Goal: Task Accomplishment & Management: Manage account settings

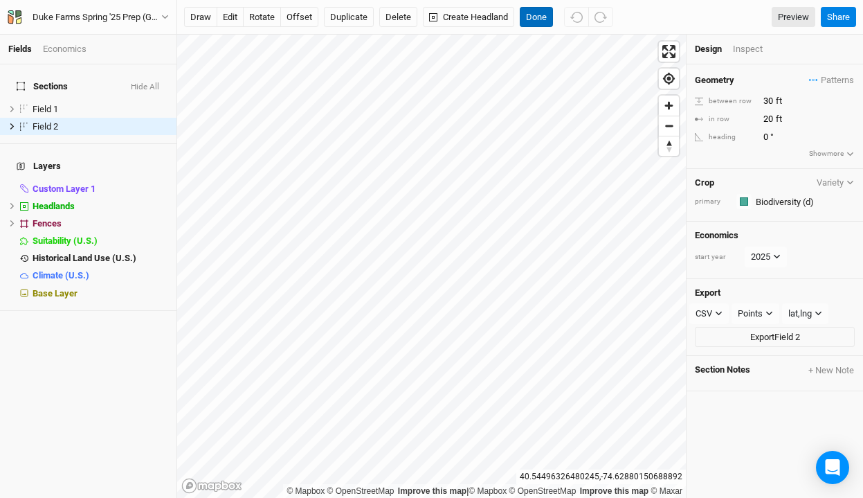
click at [528, 15] on button "Done" at bounding box center [536, 17] width 33 height 21
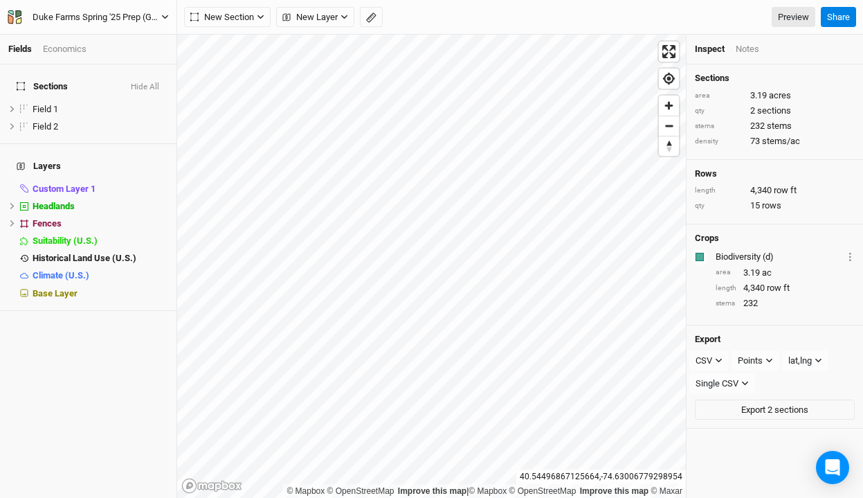
click at [119, 17] on div "Duke Farms Spring '25 Prep (GPS)" at bounding box center [97, 17] width 129 height 14
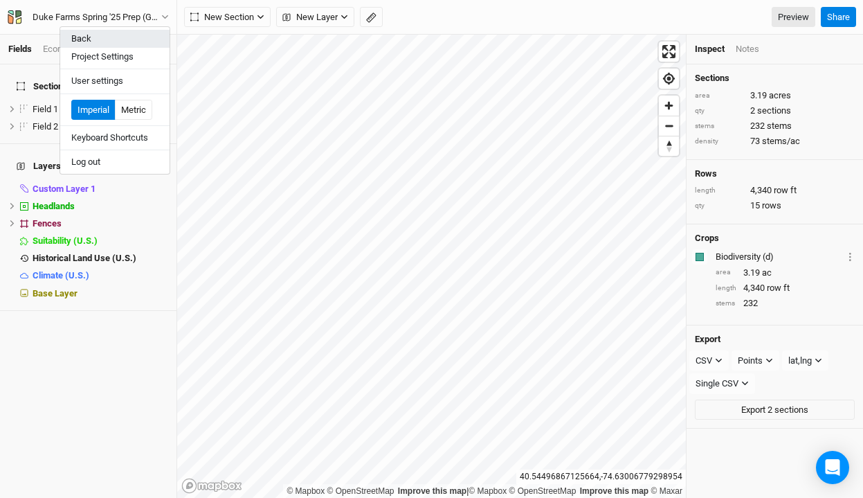
click at [105, 42] on button "Back" at bounding box center [114, 39] width 109 height 18
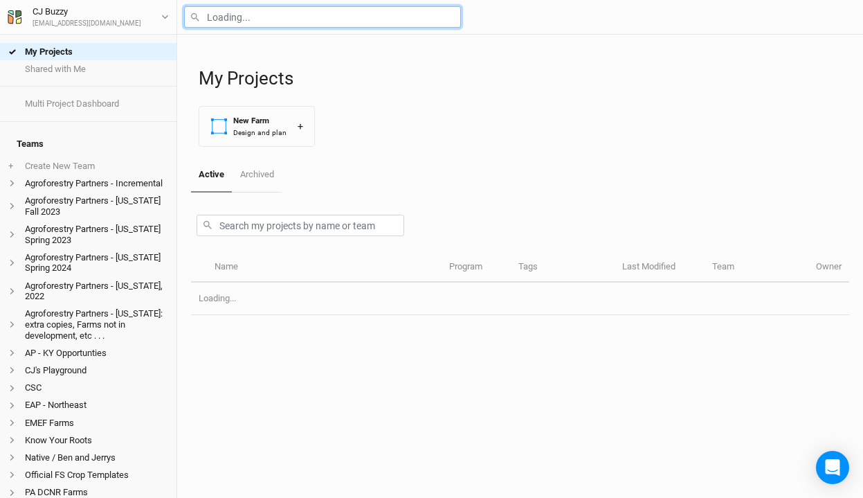
click at [257, 20] on input "text" at bounding box center [322, 16] width 277 height 21
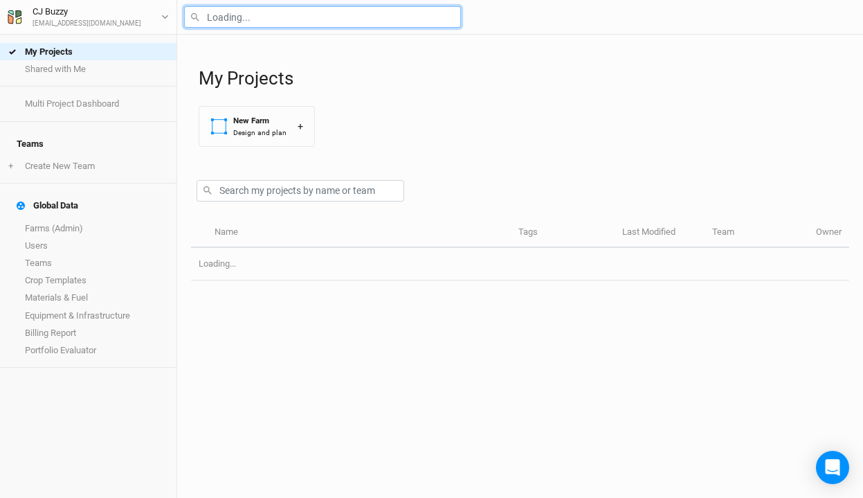
click at [256, 17] on input "text" at bounding box center [322, 16] width 277 height 21
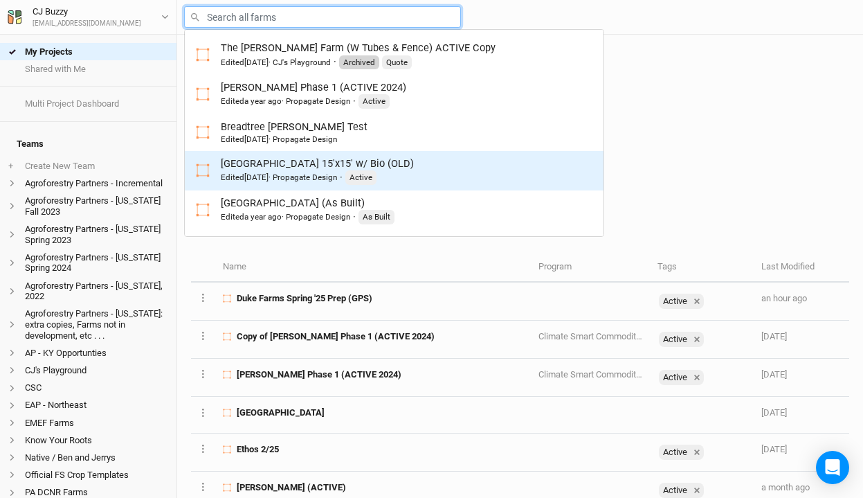
click at [494, 164] on div "Third Place Farm 15'x15' w/ Bio (OLD) Edited 2 years ago · Propagate Design · A…" at bounding box center [394, 170] width 397 height 28
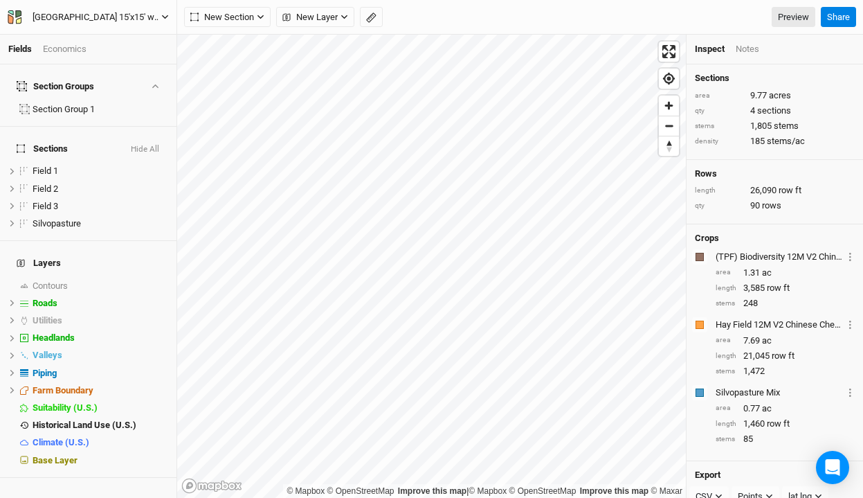
click at [111, 12] on div "Third Place Farm 15'x15' w/ Bio (OLD)" at bounding box center [97, 17] width 129 height 14
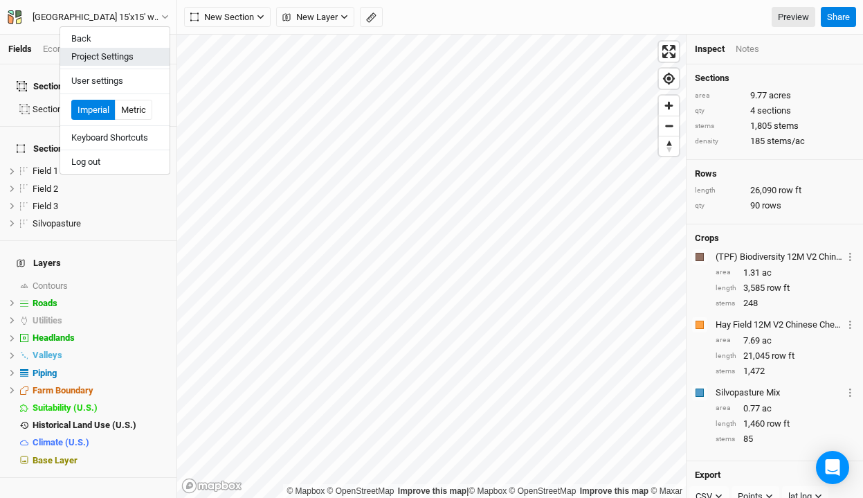
click at [103, 58] on button "Project Settings" at bounding box center [114, 57] width 109 height 18
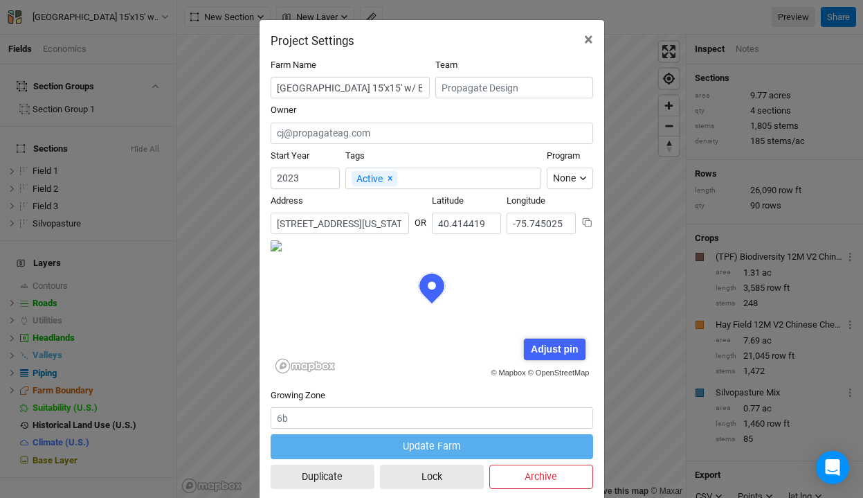
scroll to position [28, 0]
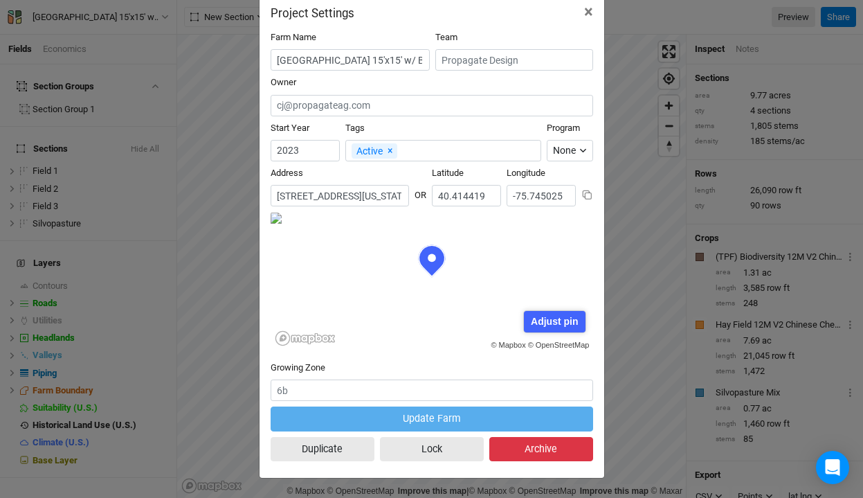
click at [537, 449] on button "Archive" at bounding box center [542, 449] width 104 height 24
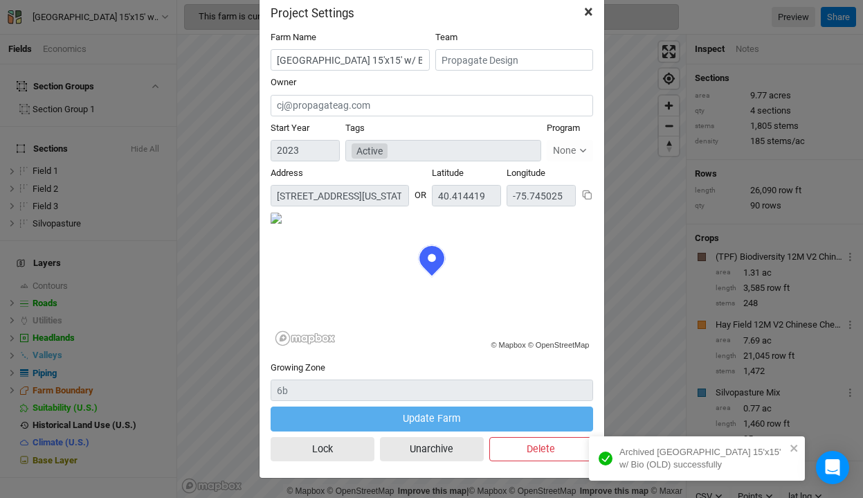
click at [589, 8] on span "×" at bounding box center [588, 11] width 9 height 19
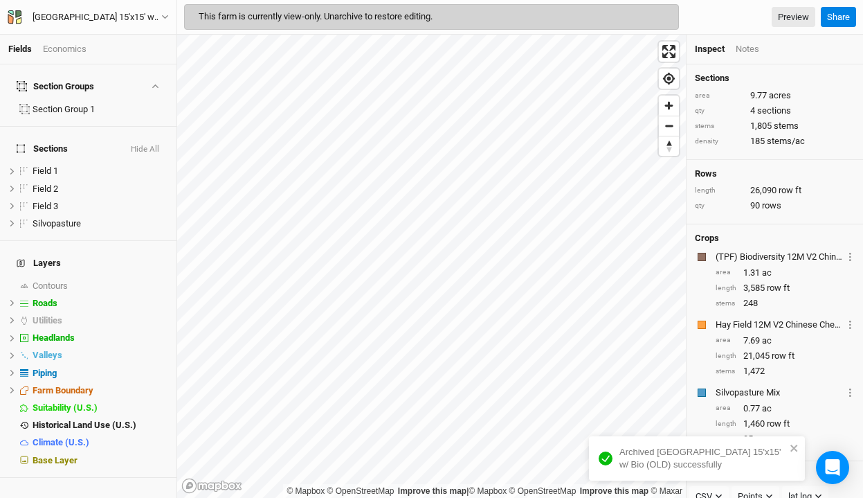
scroll to position [0, 0]
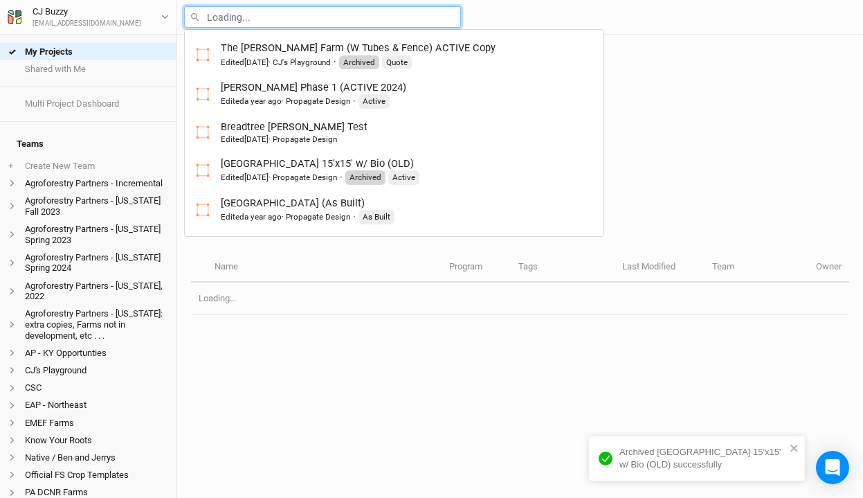
click at [222, 17] on input "text" at bounding box center [322, 16] width 277 height 21
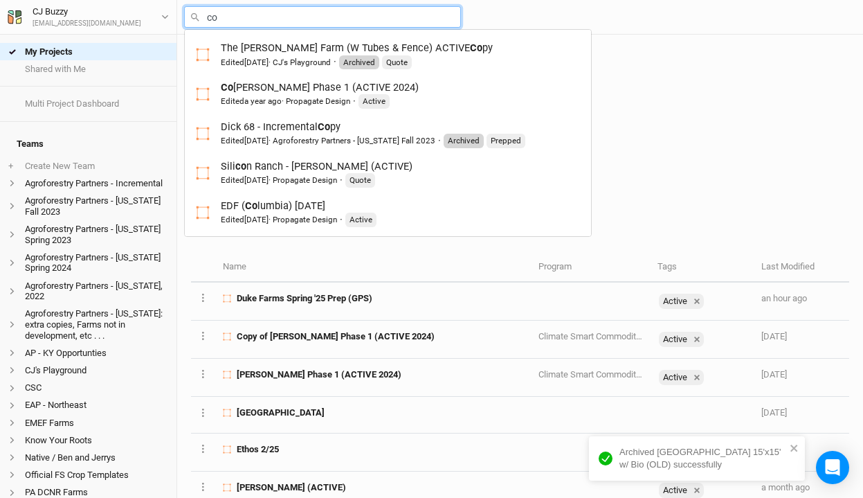
type input "cor"
type input "corbin Hill Phase 1 (ACTIVE 2024)"
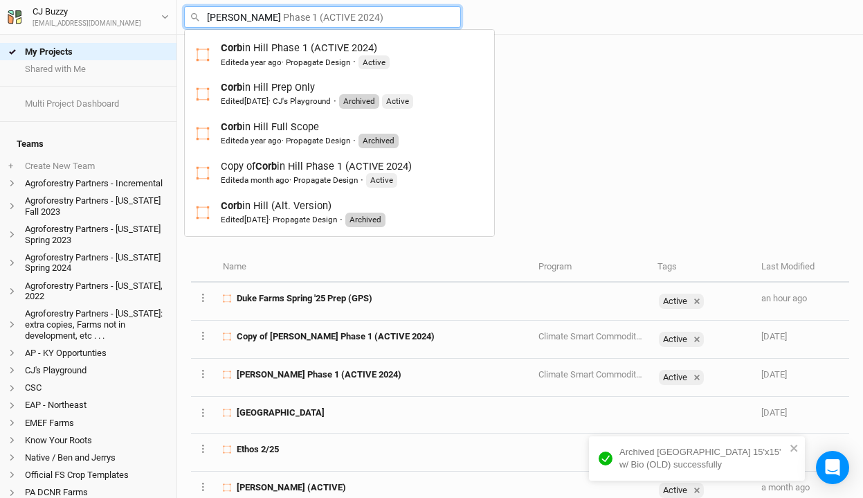
type input "corbin"
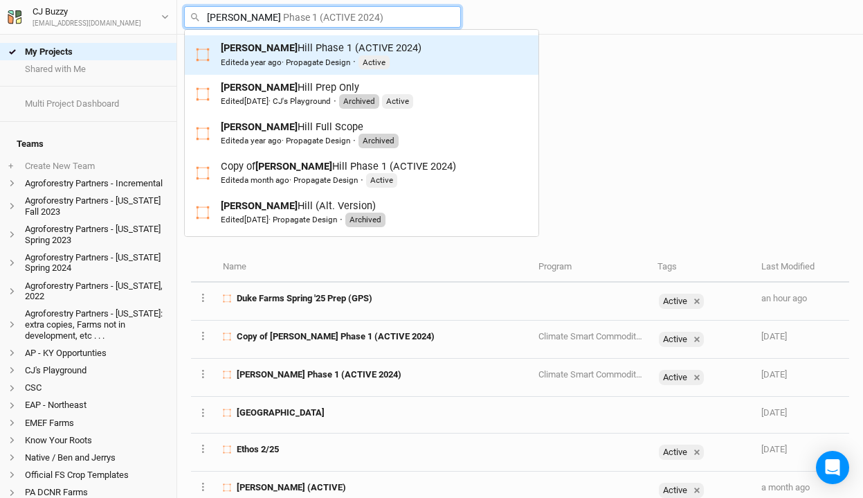
click at [298, 52] on div "Corbin Hill Phase 1 (ACTIVE 2024) Edited a year ago · Propagate Design · Active" at bounding box center [321, 55] width 201 height 28
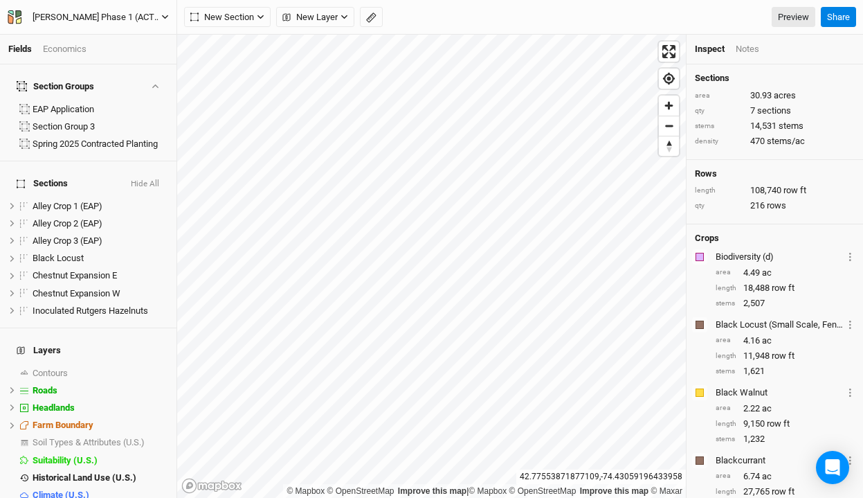
click at [134, 15] on div "Corbin Hill Phase 1 (ACTIVE 2024)" at bounding box center [97, 17] width 129 height 14
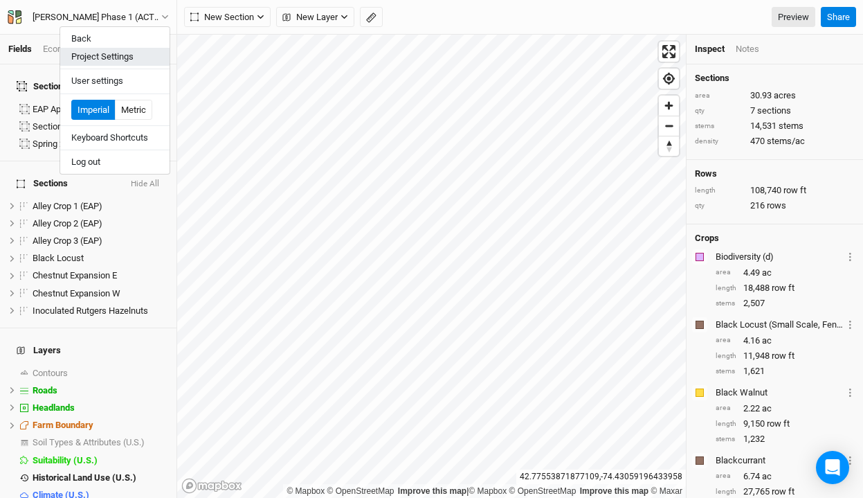
click at [116, 55] on button "Project Settings" at bounding box center [114, 57] width 109 height 18
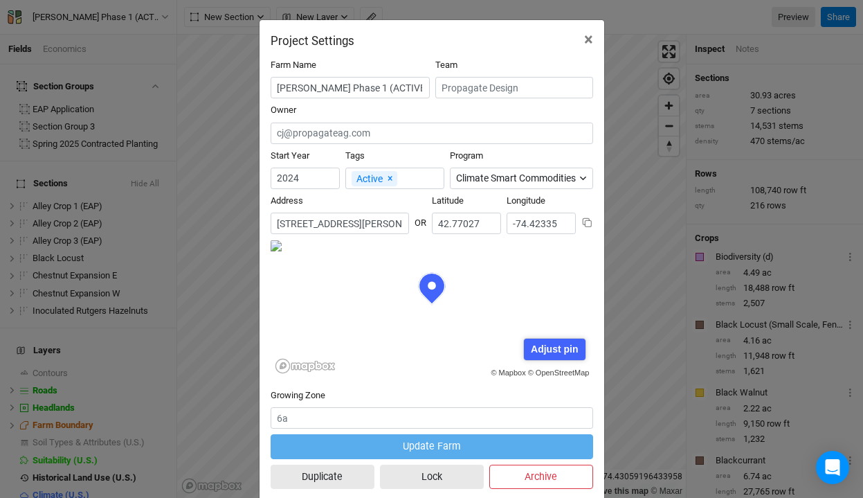
scroll to position [69, 161]
click at [562, 478] on button "Archive" at bounding box center [542, 477] width 104 height 24
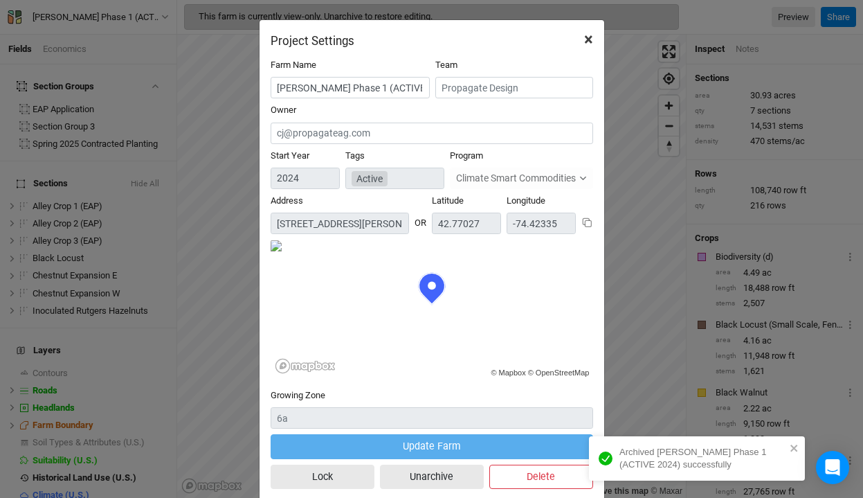
click at [586, 39] on span "×" at bounding box center [588, 39] width 9 height 19
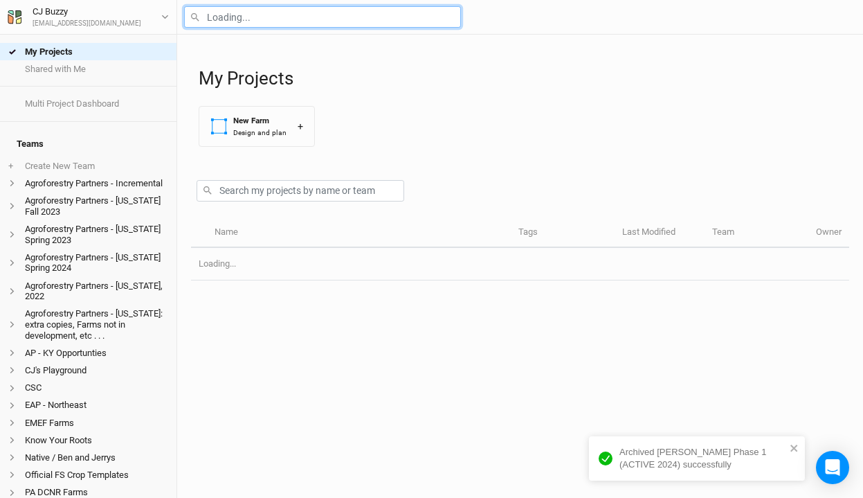
click at [267, 19] on input "text" at bounding box center [322, 16] width 277 height 21
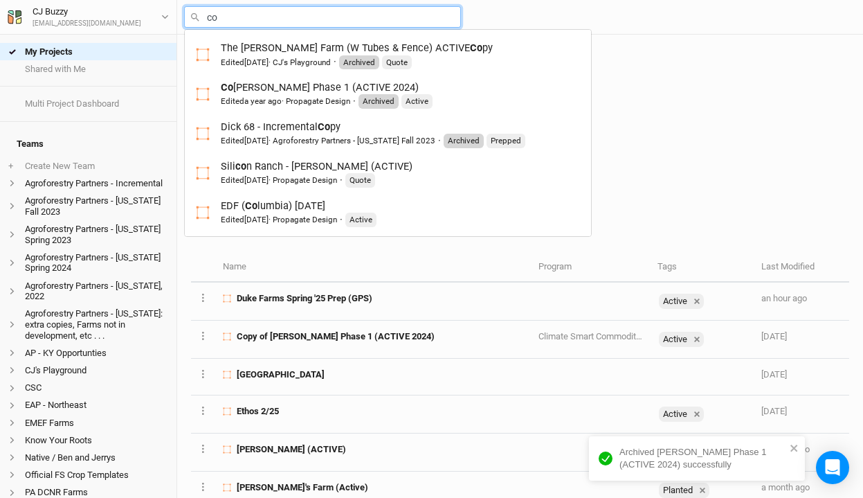
type input "cor"
type input "corbin Hill Phase 1 (ACTIVE 2024)"
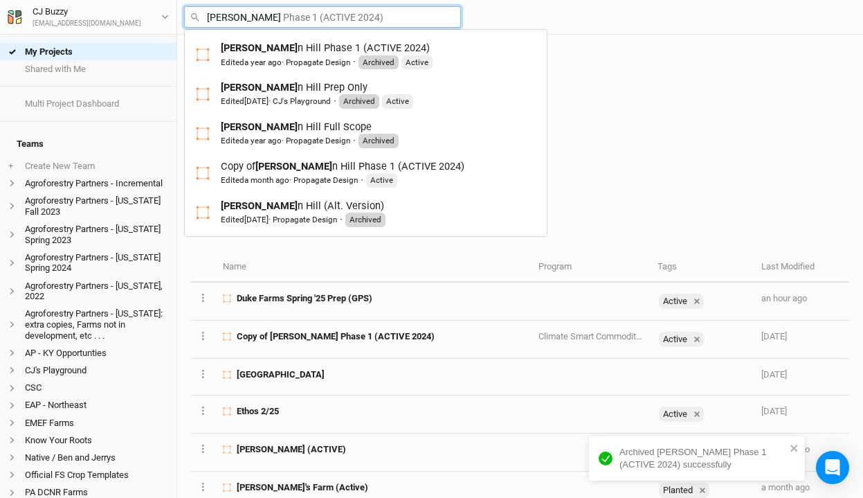
type input "corbin"
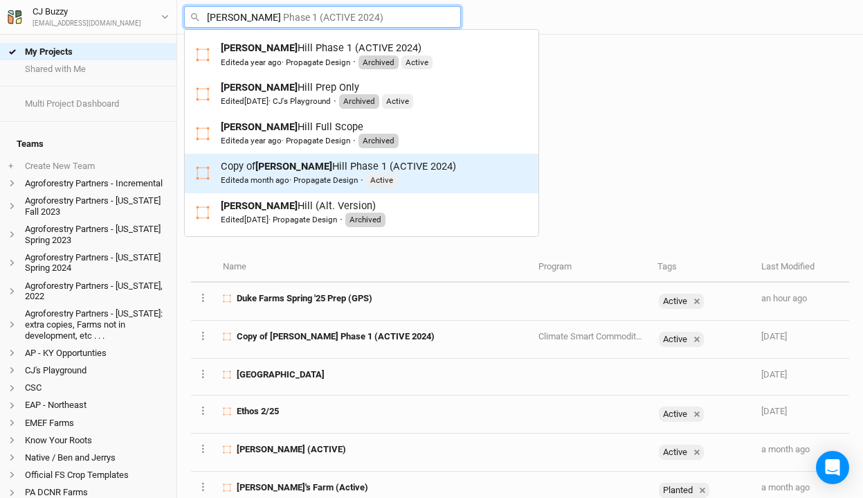
click at [286, 171] on mark "Corbin" at bounding box center [293, 166] width 77 height 12
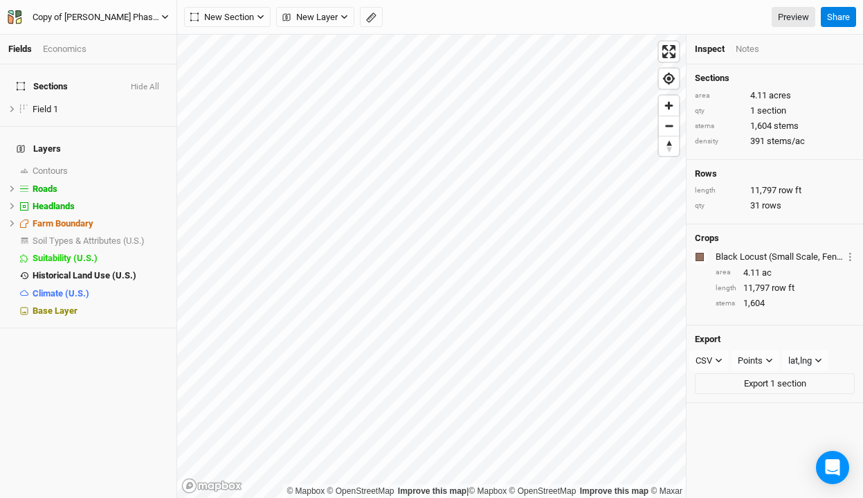
click at [99, 12] on div "Copy of Corbin Hill Phase 1 (ACTIVE 2024)" at bounding box center [97, 17] width 129 height 14
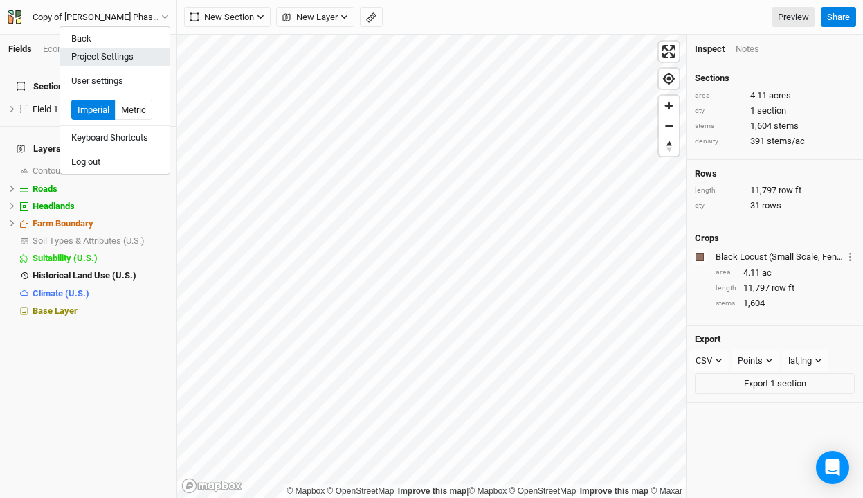
click at [107, 61] on button "Project Settings" at bounding box center [114, 57] width 109 height 18
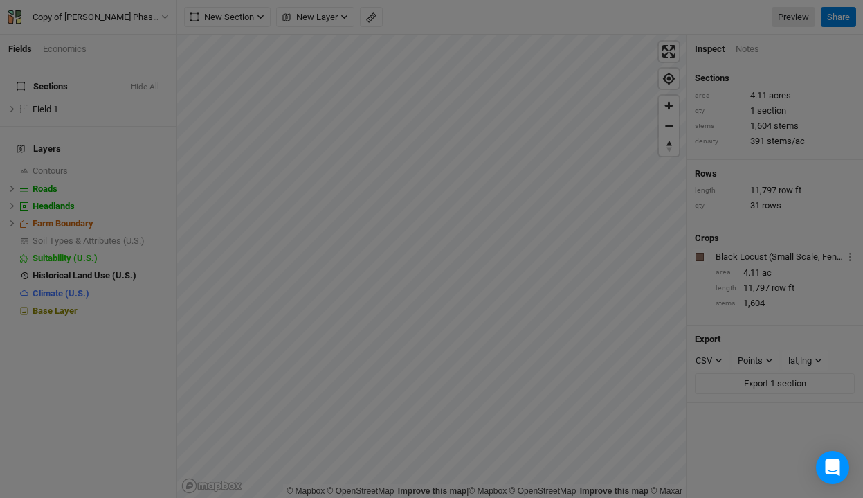
scroll to position [69, 161]
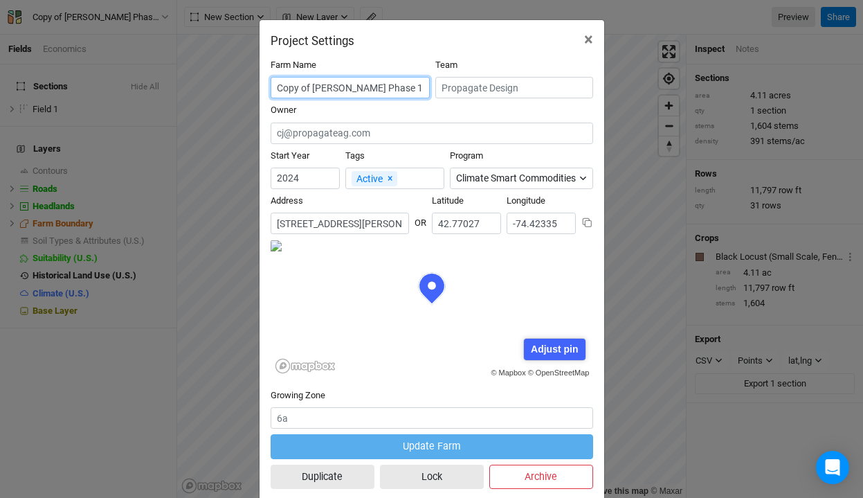
click at [327, 82] on input "Copy of Corbin Hill Phase 1 (ACTIVE 2024)" at bounding box center [350, 87] width 159 height 21
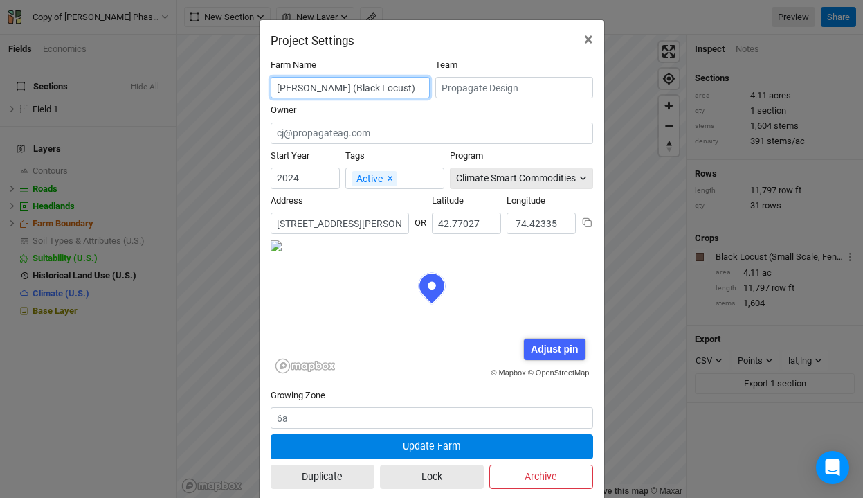
type input "[PERSON_NAME] (Black Locust)"
click at [575, 179] on div "Climate Smart Commodities" at bounding box center [516, 178] width 120 height 15
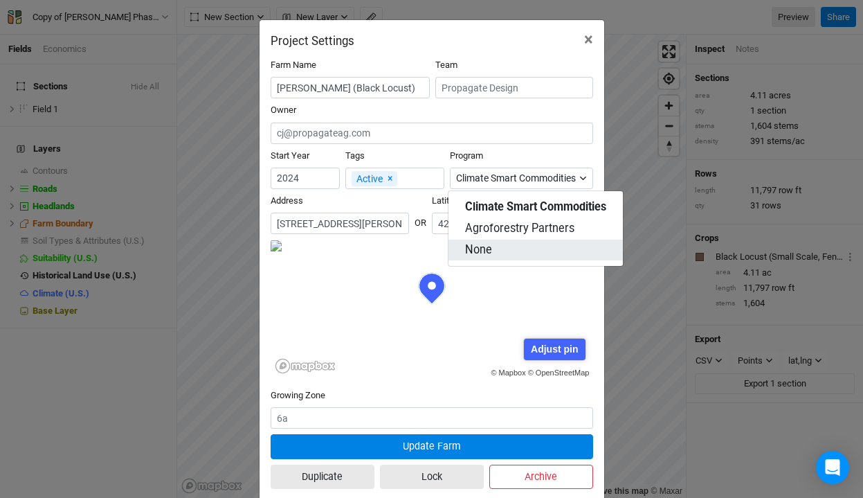
click at [523, 252] on button "None" at bounding box center [536, 250] width 174 height 21
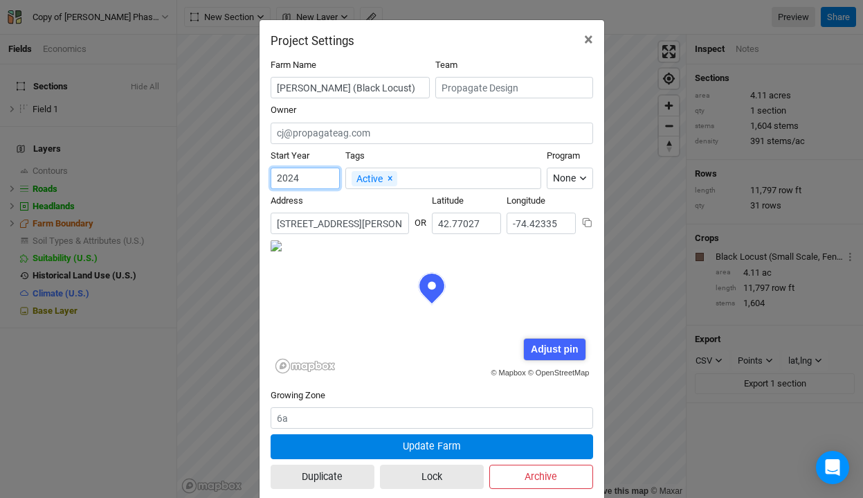
click at [316, 183] on input "2024" at bounding box center [305, 178] width 69 height 21
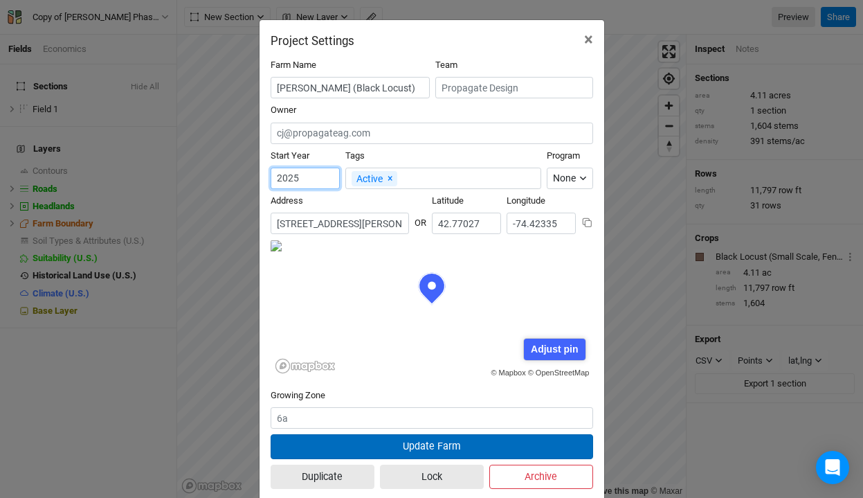
type input "2025"
click at [378, 444] on button "Update Farm" at bounding box center [432, 446] width 323 height 24
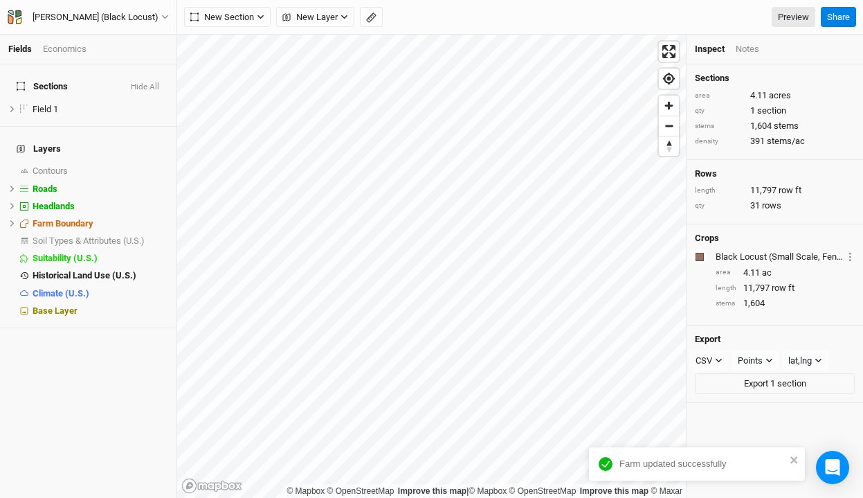
scroll to position [0, 0]
click at [794, 463] on icon "close" at bounding box center [795, 459] width 10 height 11
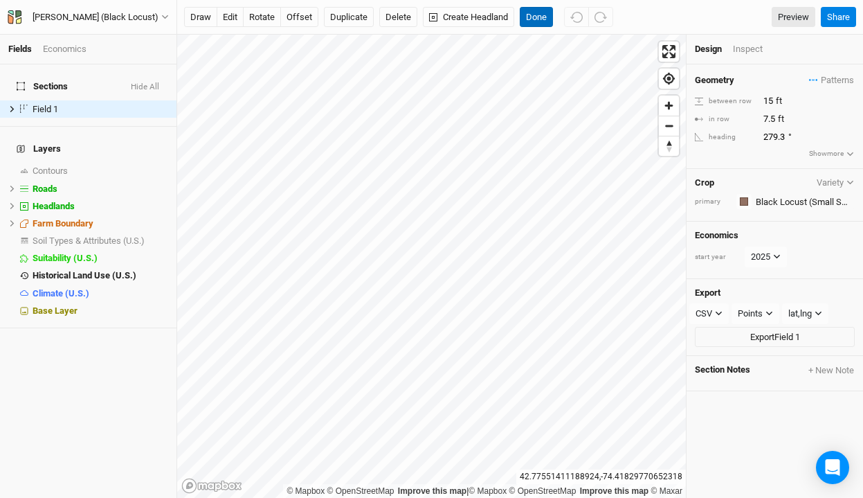
click at [536, 12] on button "Done" at bounding box center [536, 17] width 33 height 21
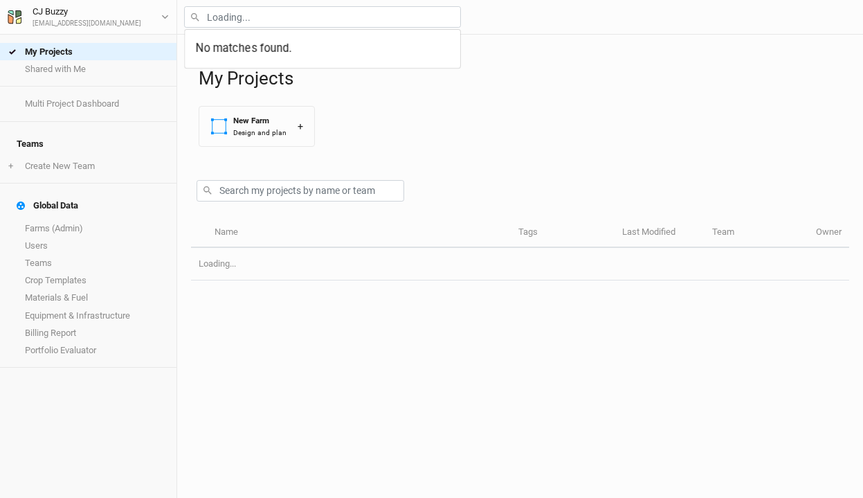
click at [312, 22] on input "text" at bounding box center [322, 16] width 277 height 21
type input "t"
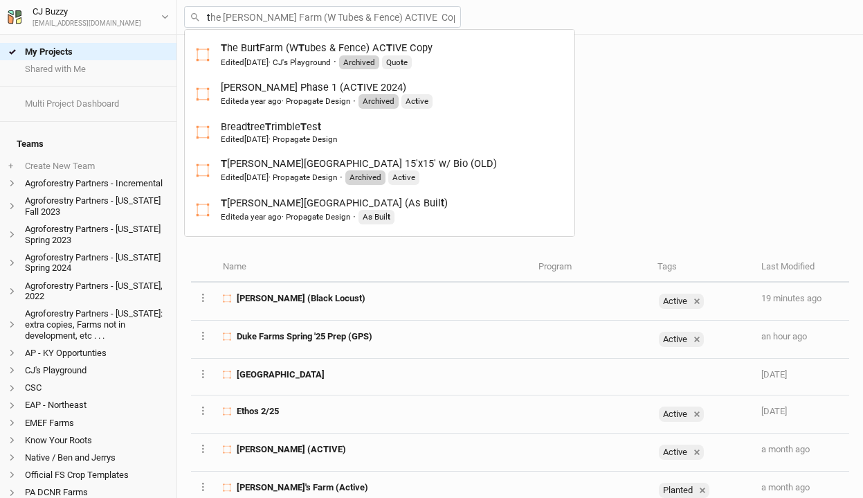
type input "the Burt Farm (W Tubes & Fence) ACTIVE Copy"
type input "tn"
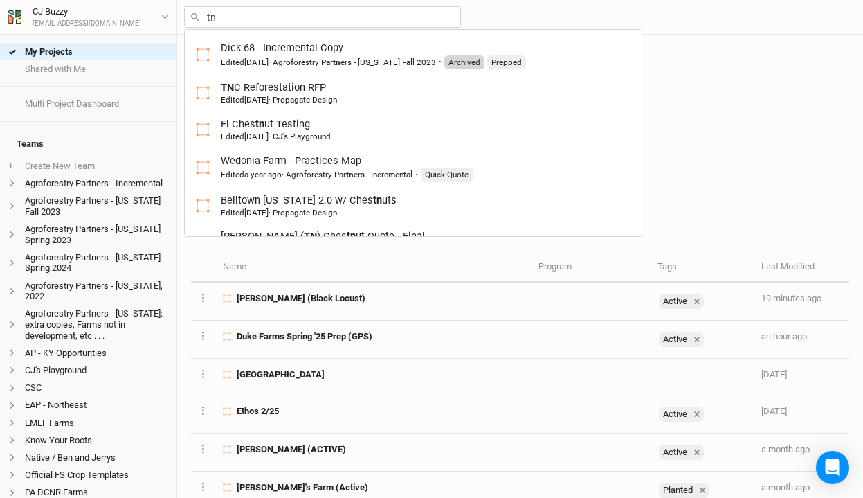
type input "tnc"
type input "tnc Reforestation RFP"
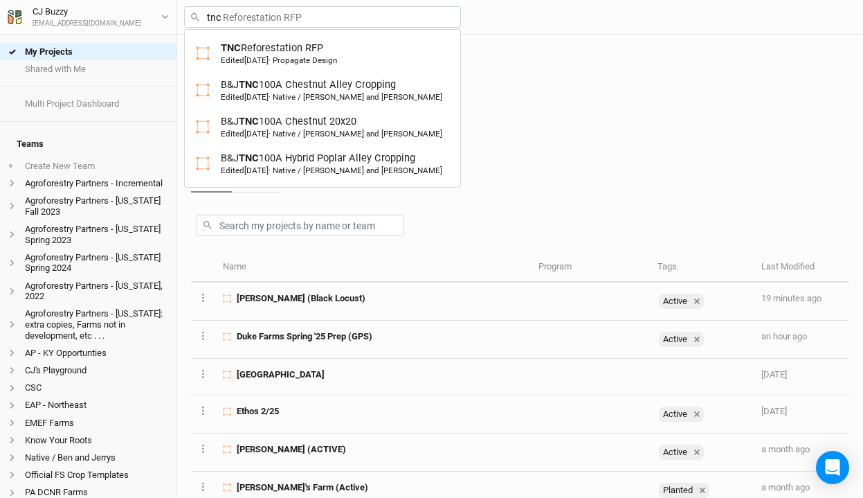
type input "tnc"
click at [485, 198] on div at bounding box center [520, 222] width 658 height 60
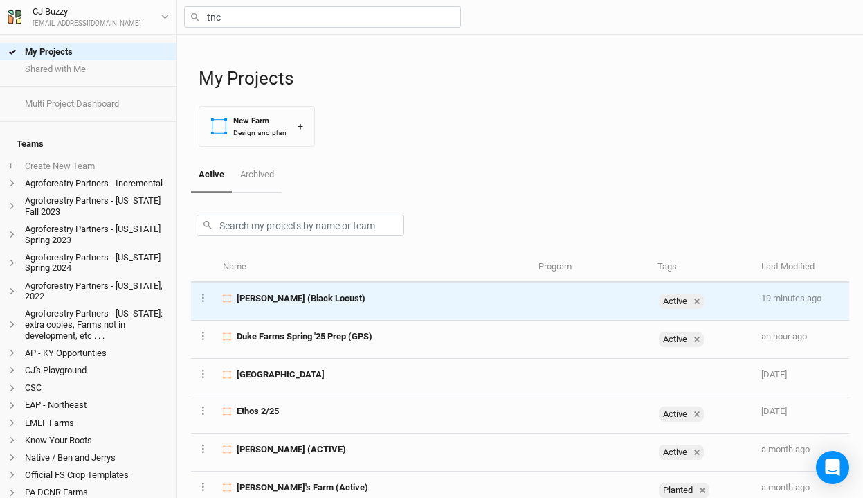
click at [395, 302] on div "[PERSON_NAME] (Black Locust)" at bounding box center [373, 298] width 300 height 12
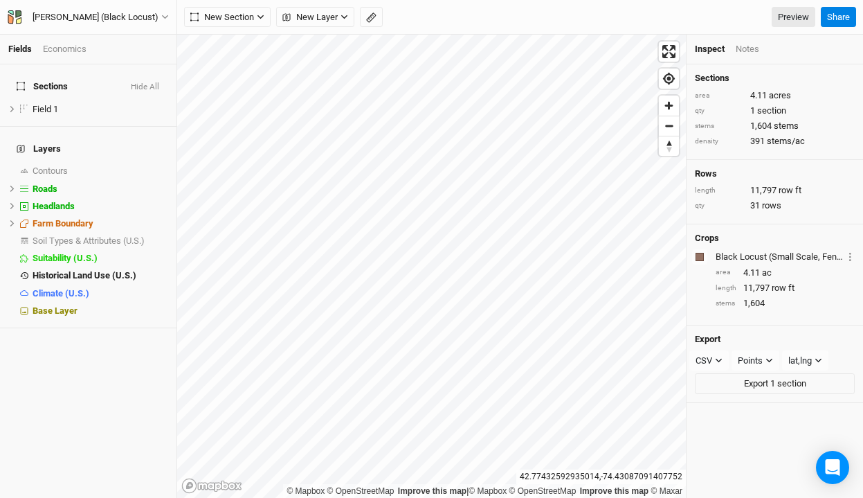
click at [59, 46] on div "Economics" at bounding box center [65, 49] width 44 height 12
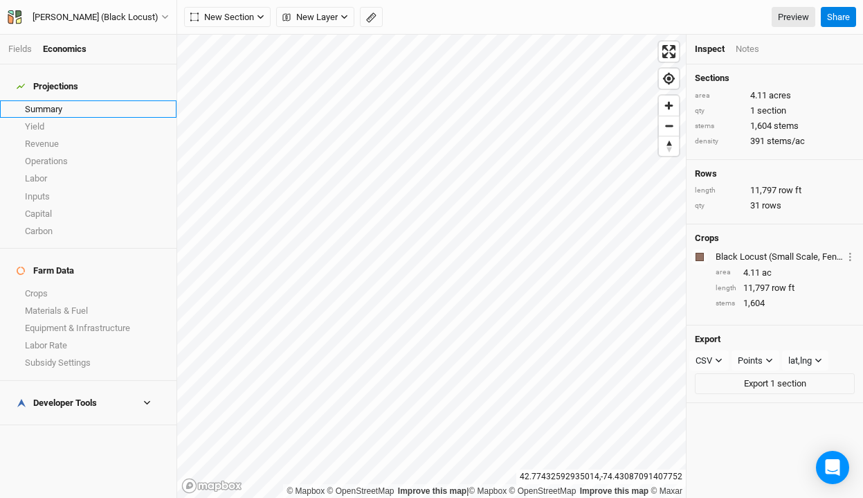
click at [53, 102] on link "Summary" at bounding box center [88, 108] width 177 height 17
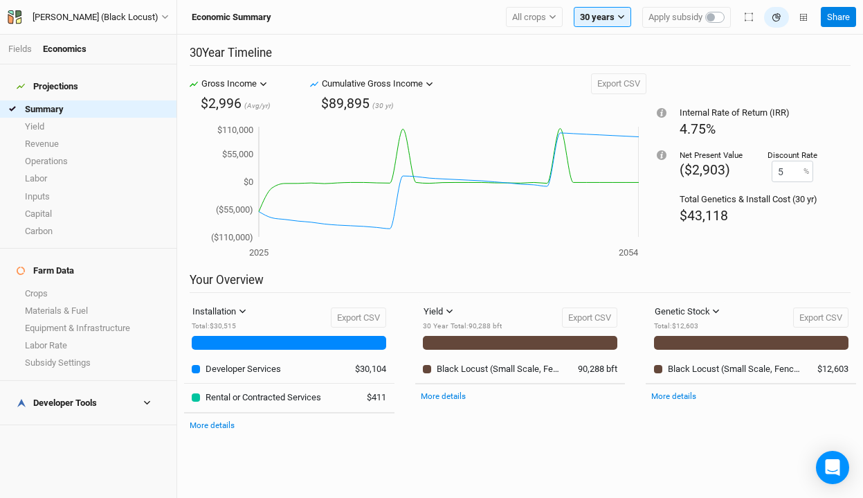
click at [86, 397] on div "Developer Tools" at bounding box center [57, 402] width 80 height 11
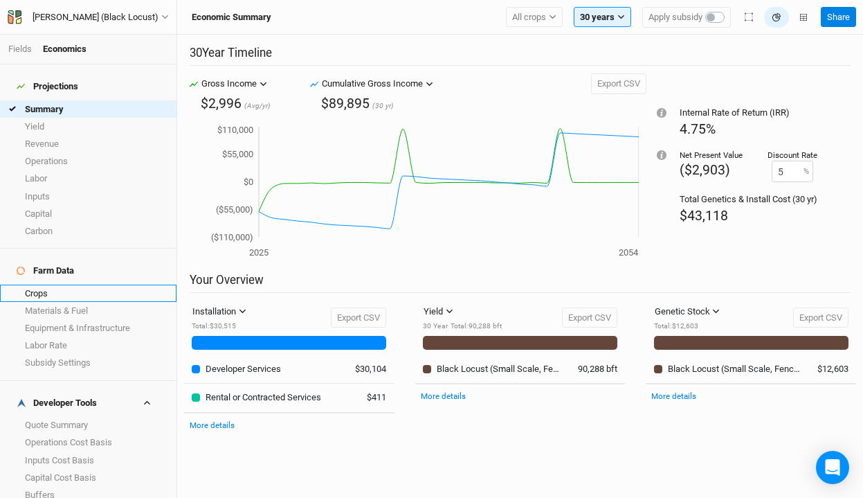
click at [82, 285] on link "Crops" at bounding box center [88, 293] width 177 height 17
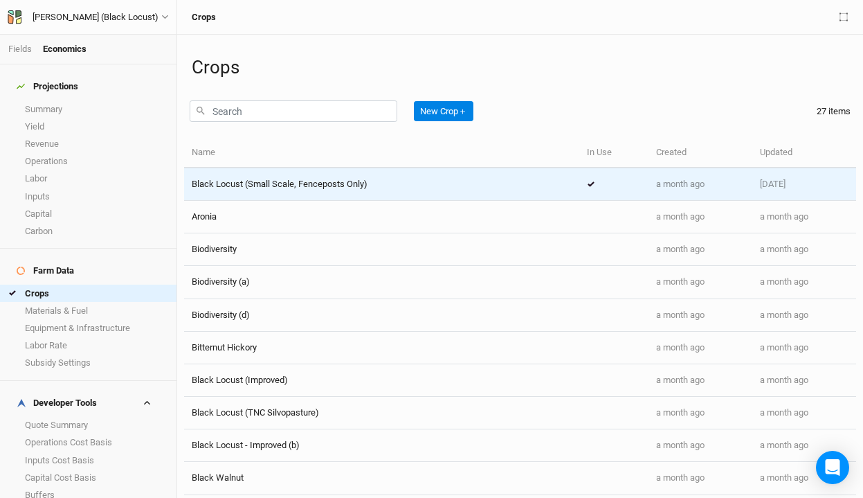
click at [368, 183] on span "Black Locust (Small Scale, Fenceposts Only)" at bounding box center [280, 184] width 176 height 10
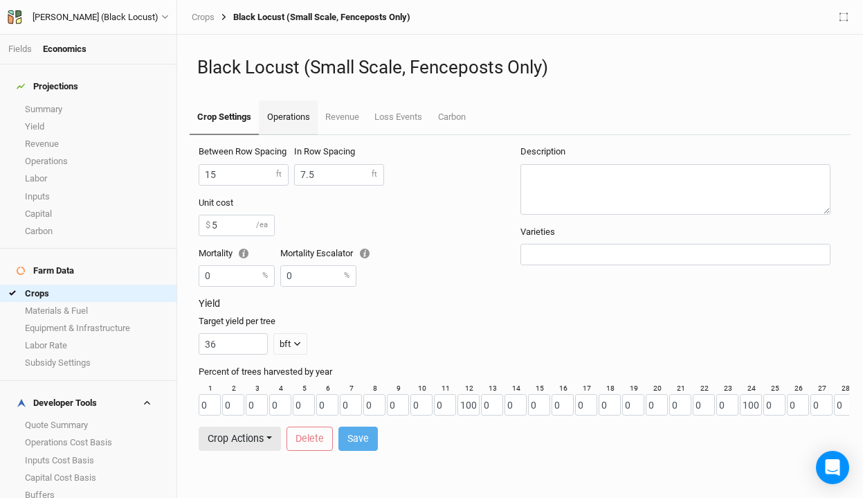
click at [309, 120] on link "Operations" at bounding box center [288, 117] width 58 height 35
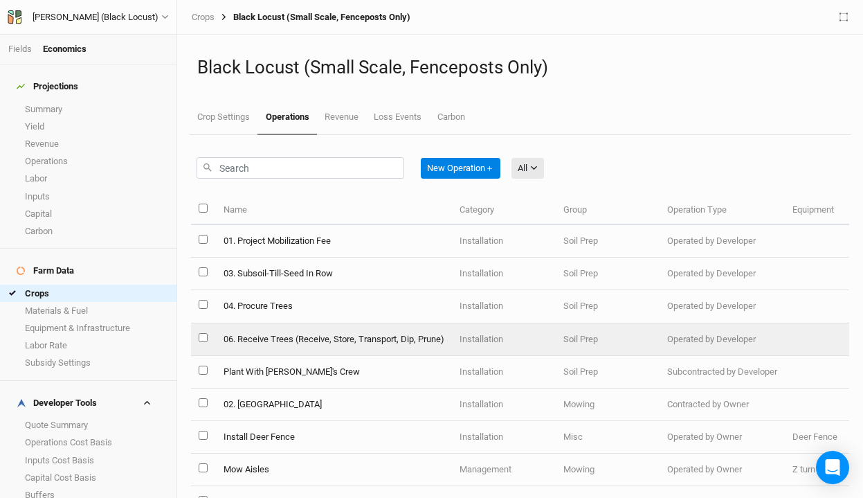
click at [378, 341] on td "06. Receive Trees (Receive, Store, Transport, Dip, Prune)" at bounding box center [333, 339] width 236 height 33
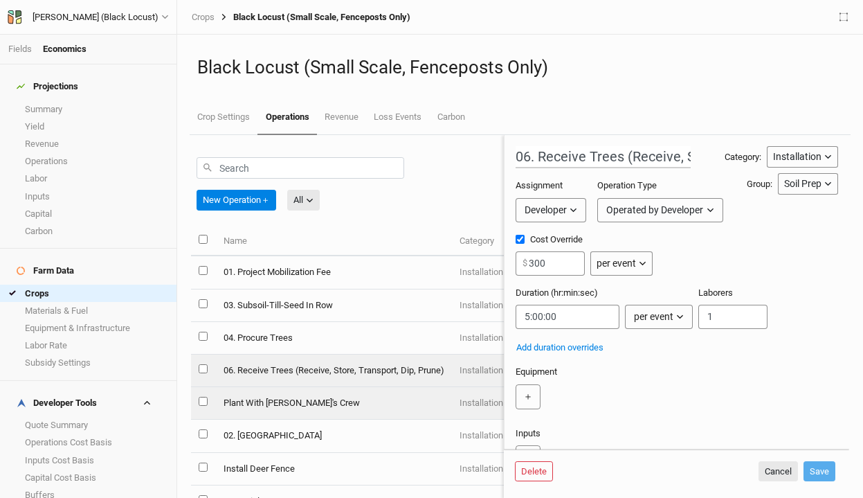
click at [325, 402] on td "Plant With Jared's Crew" at bounding box center [333, 403] width 236 height 33
type input "Plant With Jared's Crew"
type input "5"
type input "1"
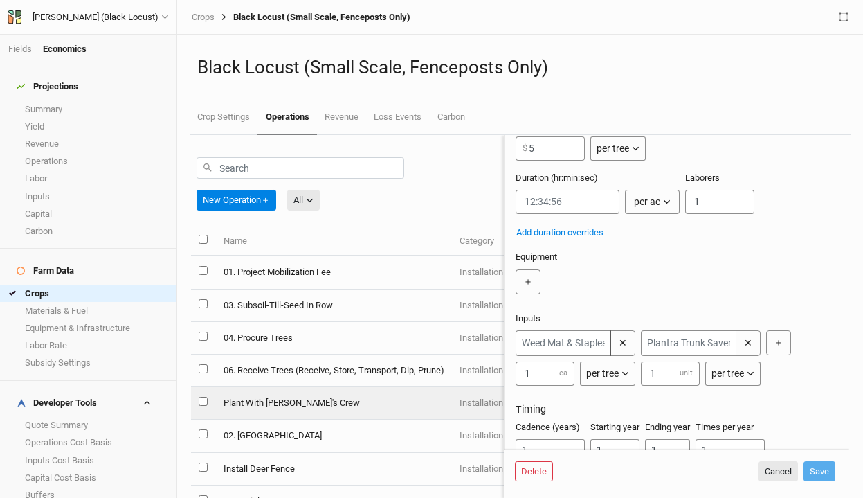
scroll to position [114, 0]
click at [563, 342] on input "text" at bounding box center [564, 345] width 96 height 26
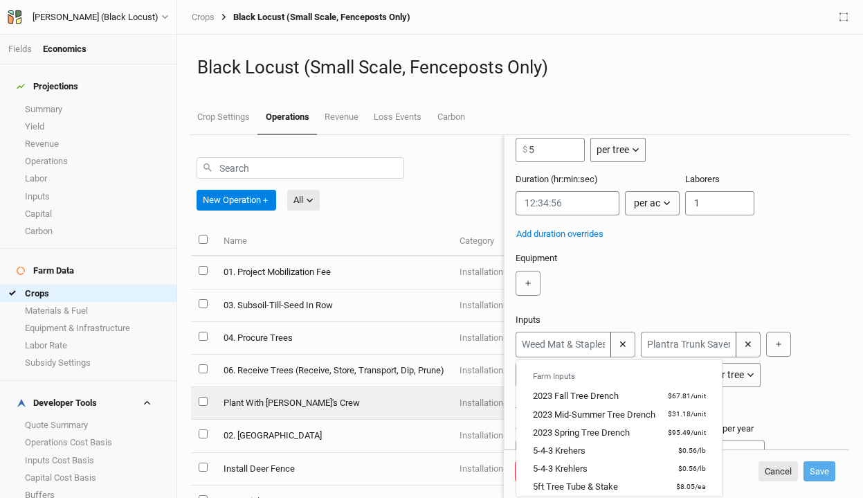
click at [613, 291] on div "＋" at bounding box center [674, 283] width 317 height 25
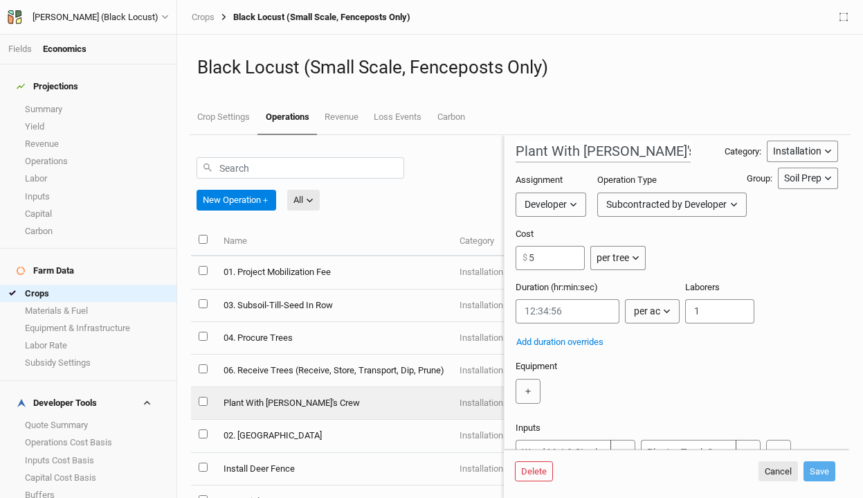
scroll to position [0, 0]
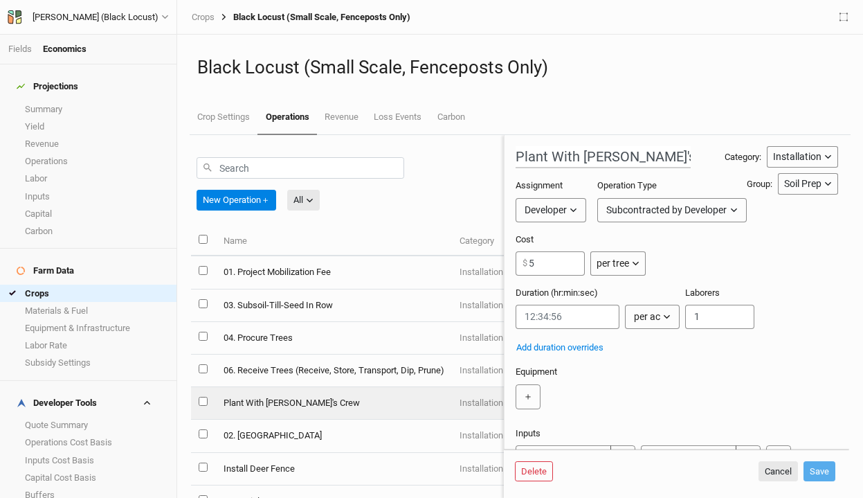
click at [807, 183] on div "Soil Prep" at bounding box center [802, 184] width 37 height 15
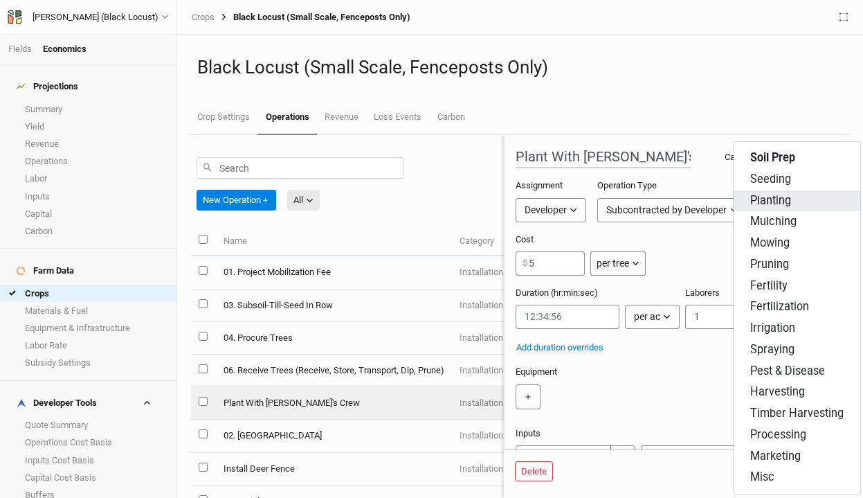
click at [799, 206] on button "Planting" at bounding box center [797, 200] width 127 height 21
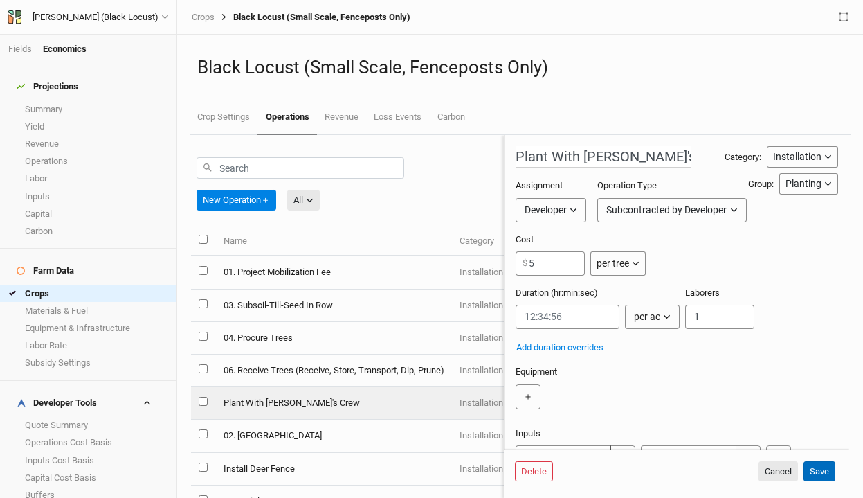
click at [825, 467] on button "Save" at bounding box center [820, 471] width 32 height 21
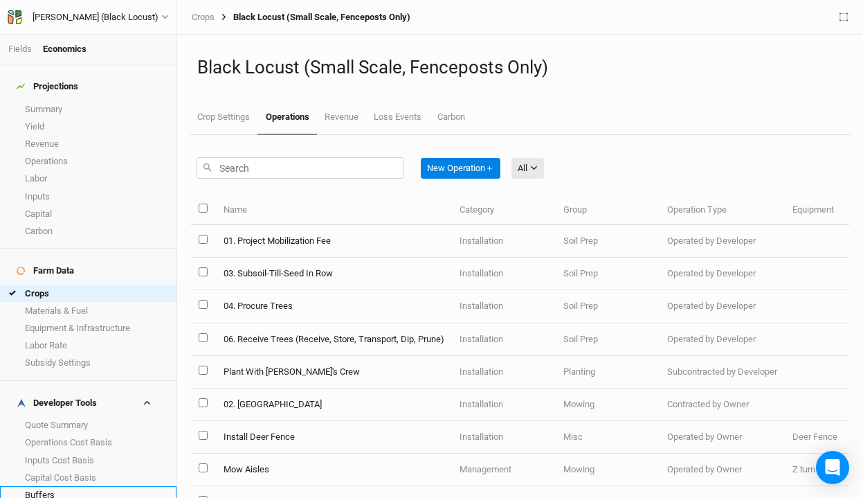
click at [102, 486] on link "Buffers" at bounding box center [88, 494] width 177 height 17
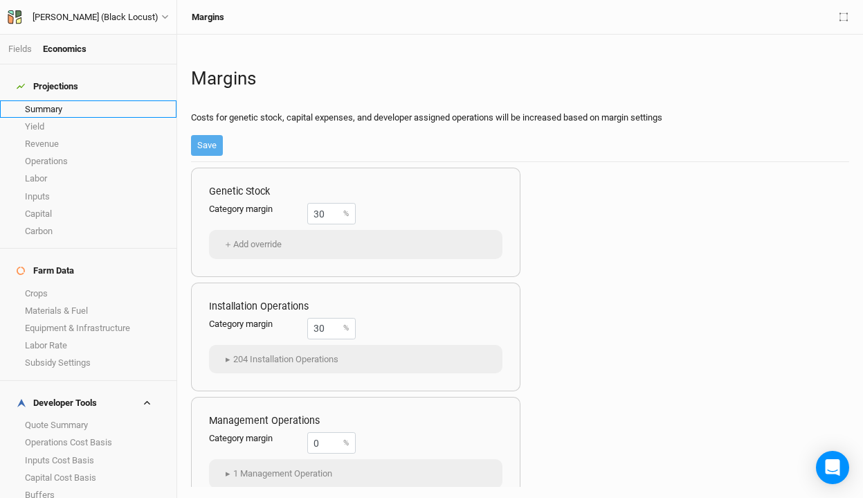
click at [90, 102] on link "Summary" at bounding box center [88, 108] width 177 height 17
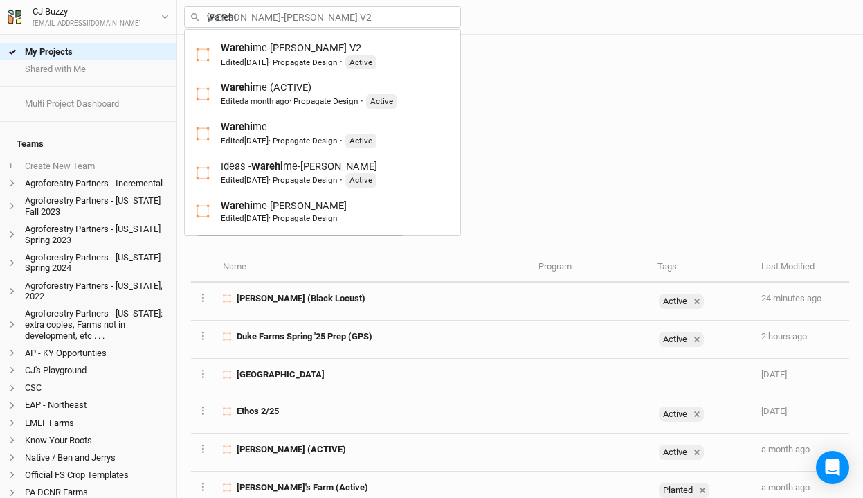
type input "warehim"
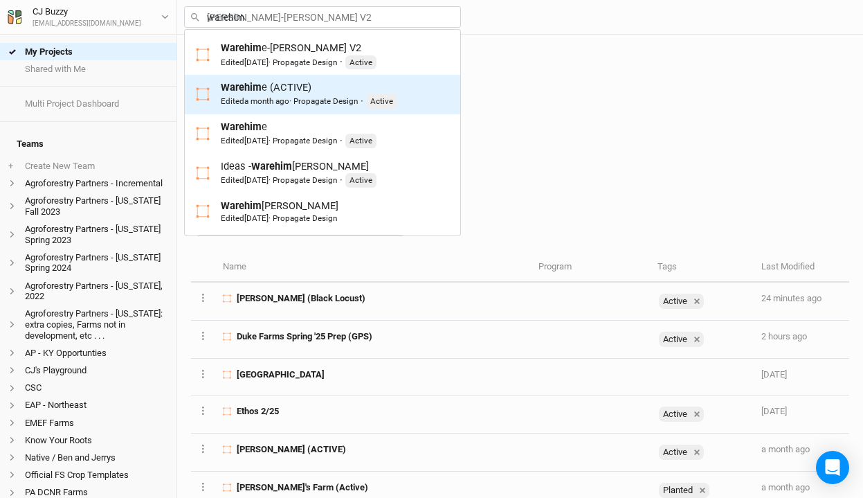
click at [237, 87] on mark "Warehim" at bounding box center [241, 87] width 41 height 12
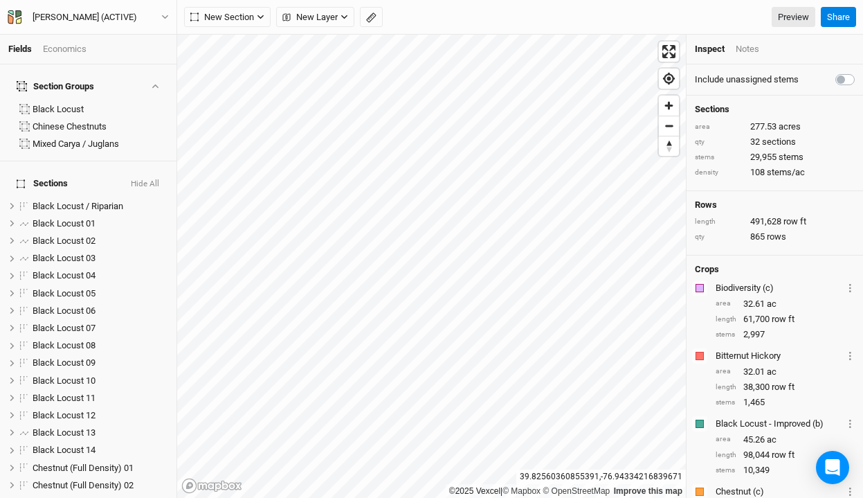
click at [76, 49] on div "Economics" at bounding box center [65, 49] width 44 height 12
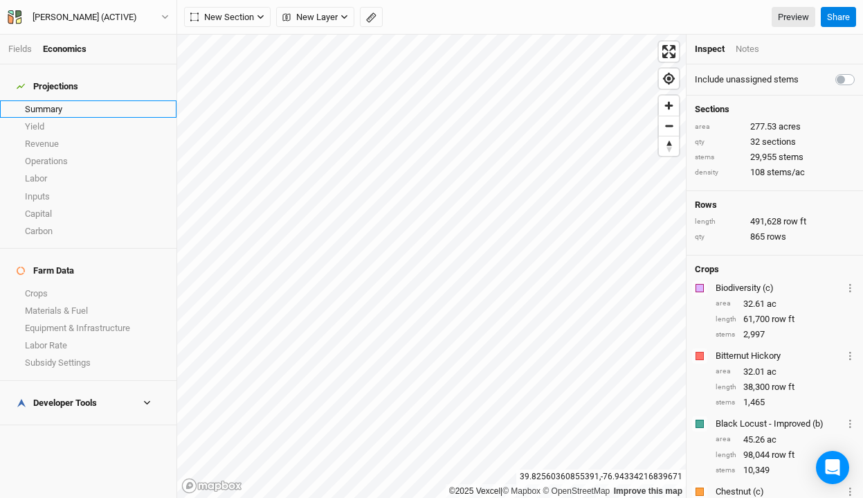
click at [71, 100] on link "Summary" at bounding box center [88, 108] width 177 height 17
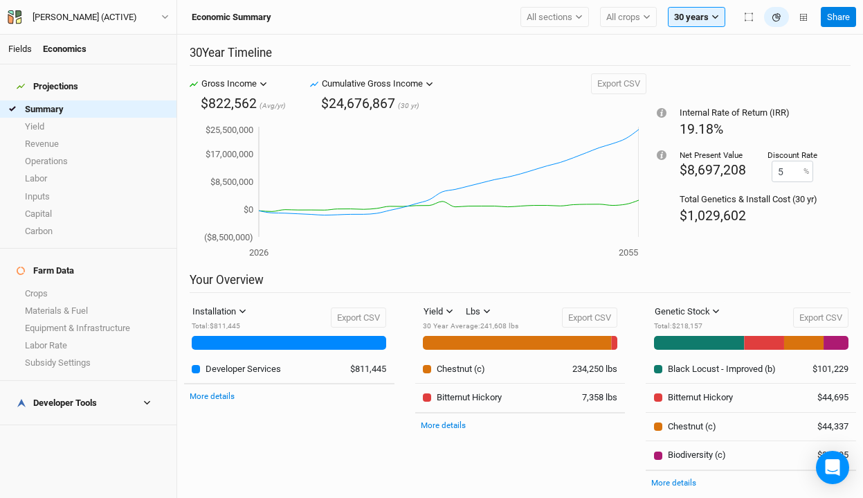
click at [25, 49] on link "Fields" at bounding box center [20, 49] width 24 height 10
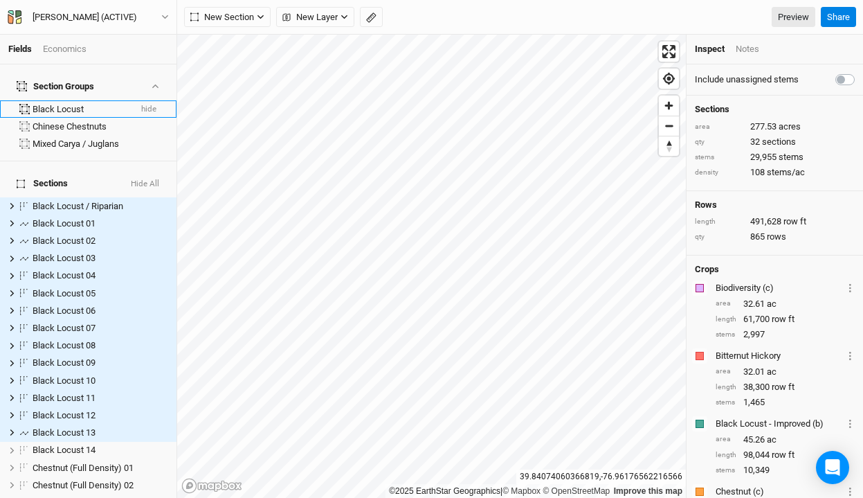
click at [73, 104] on div "Black Locust" at bounding box center [81, 109] width 97 height 11
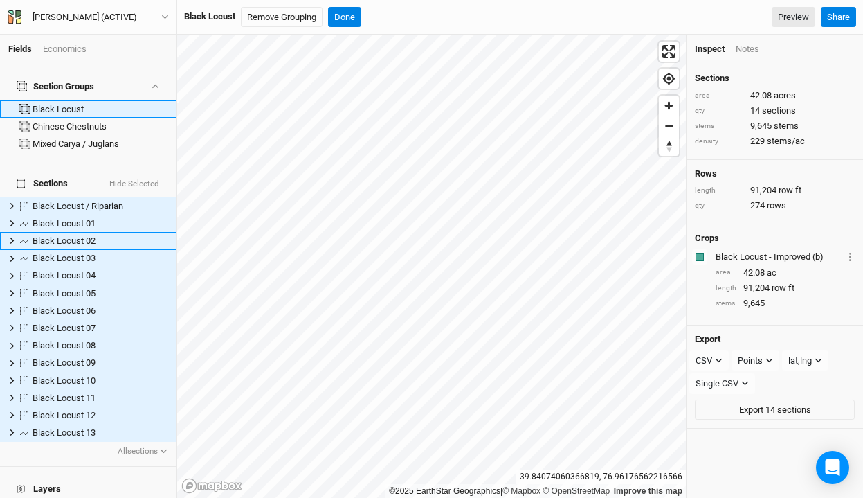
scroll to position [134, 0]
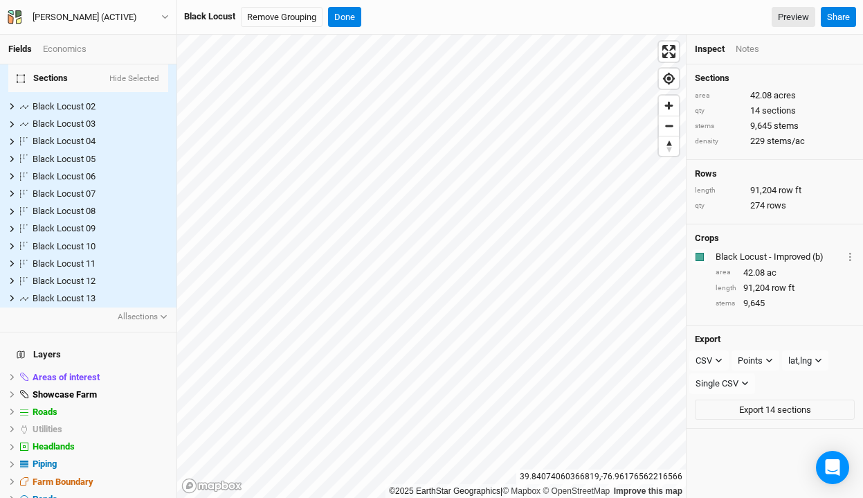
click at [73, 48] on div "Economics" at bounding box center [65, 49] width 44 height 12
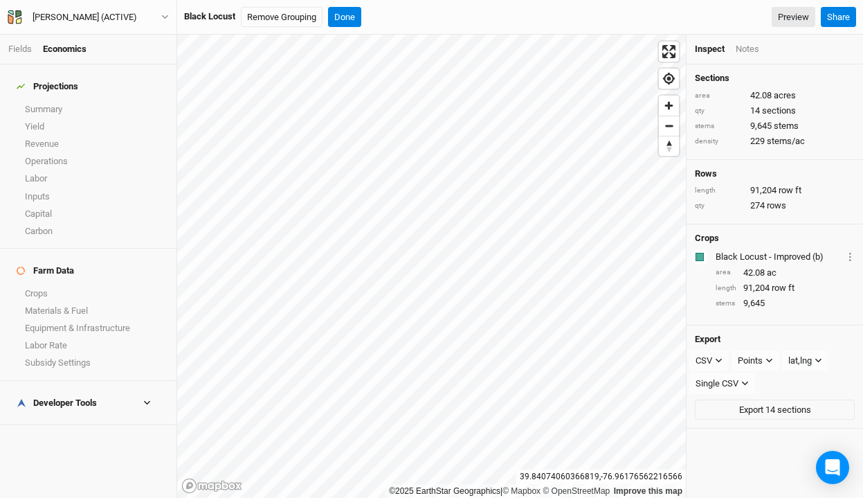
scroll to position [0, 0]
click at [52, 100] on link "Summary" at bounding box center [88, 108] width 177 height 17
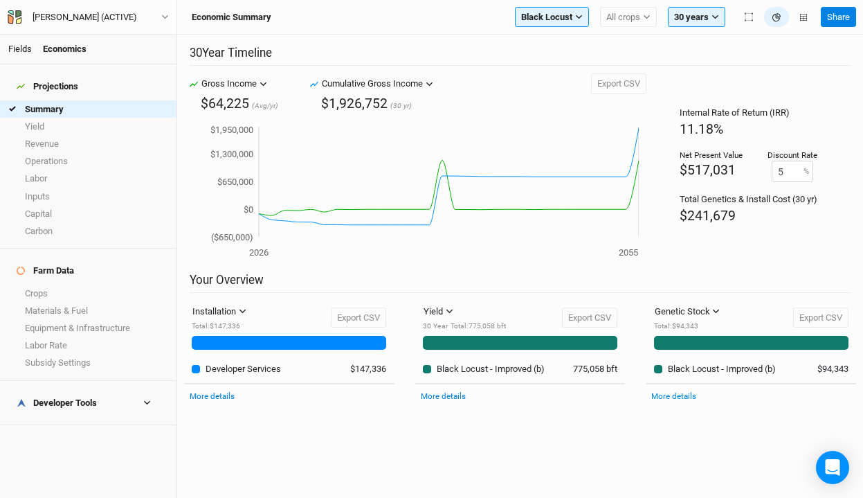
click at [23, 51] on link "Fields" at bounding box center [20, 49] width 24 height 10
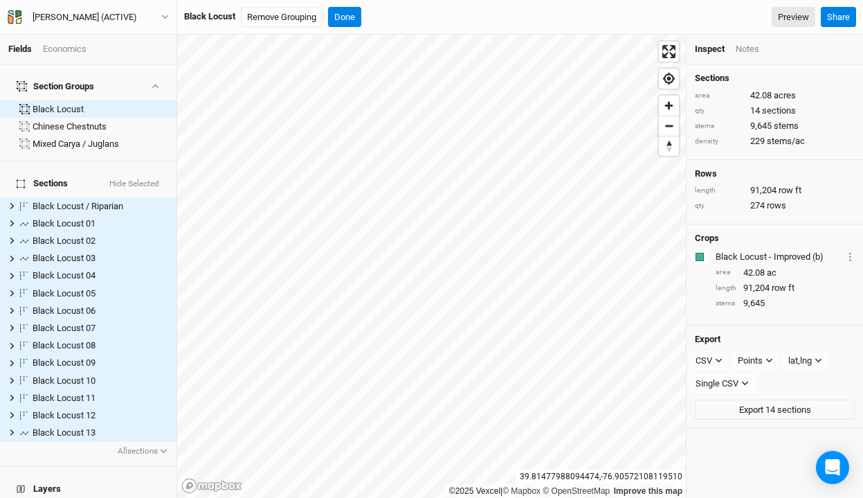
scroll to position [134, 0]
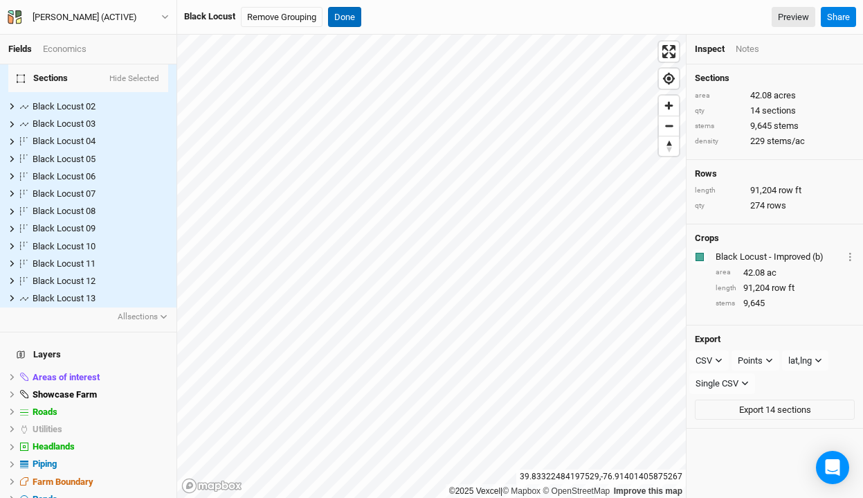
click at [354, 17] on button "Done" at bounding box center [344, 17] width 33 height 21
